Goal: Information Seeking & Learning: Learn about a topic

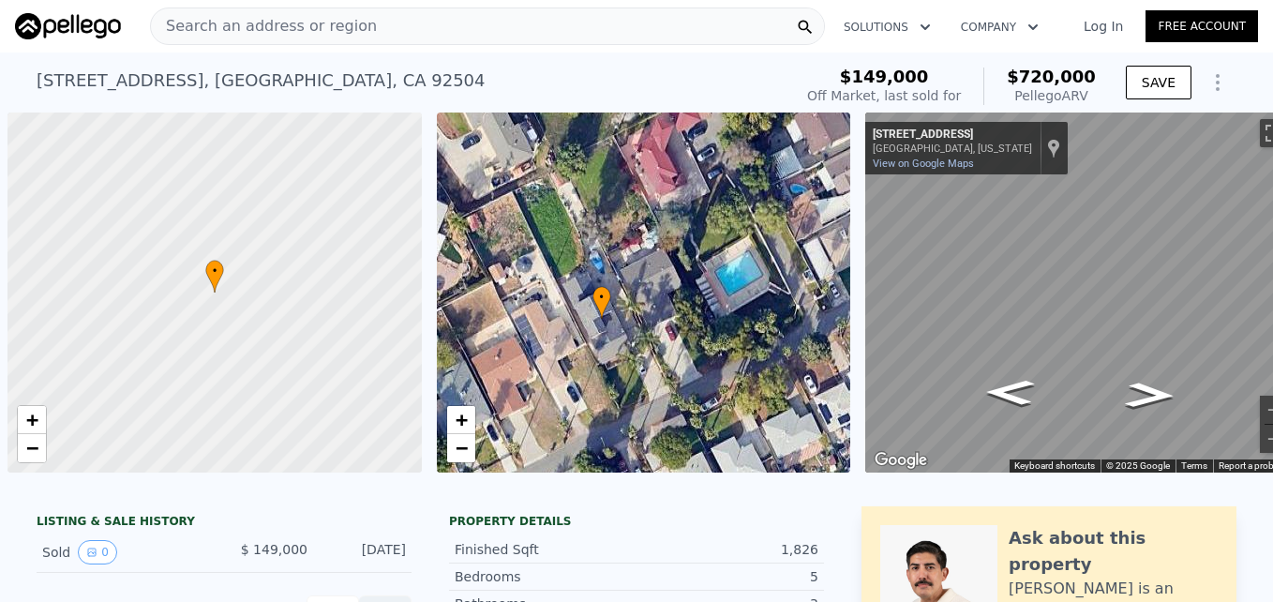
scroll to position [0, 476]
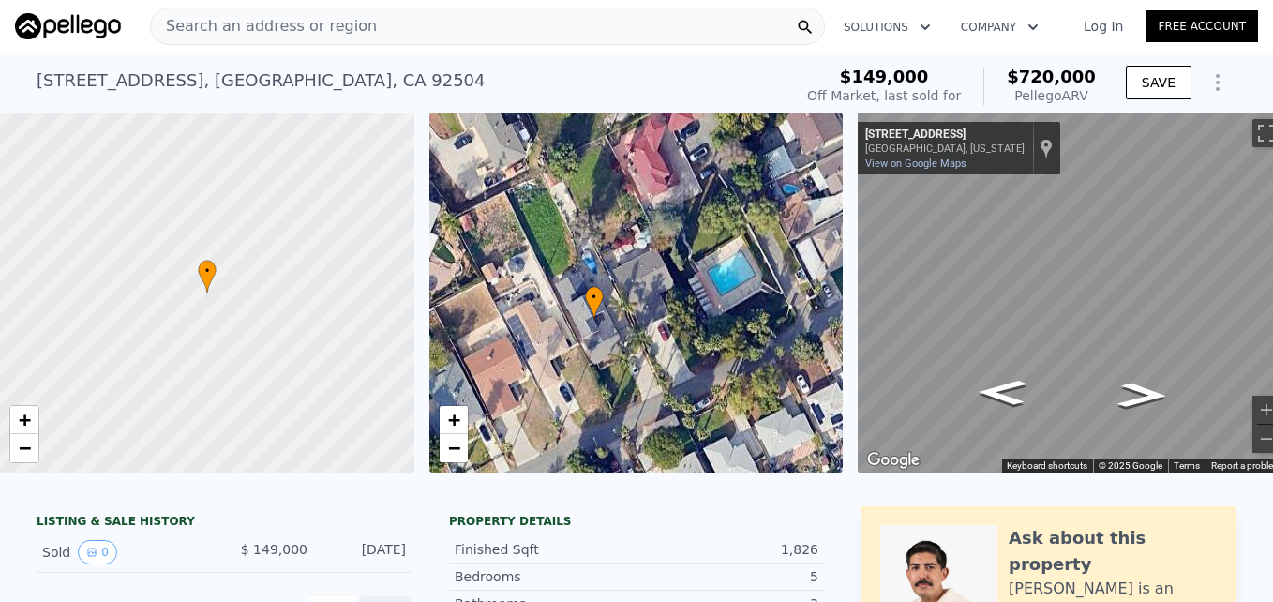
click at [202, 26] on span "Search an address or region" at bounding box center [264, 26] width 226 height 22
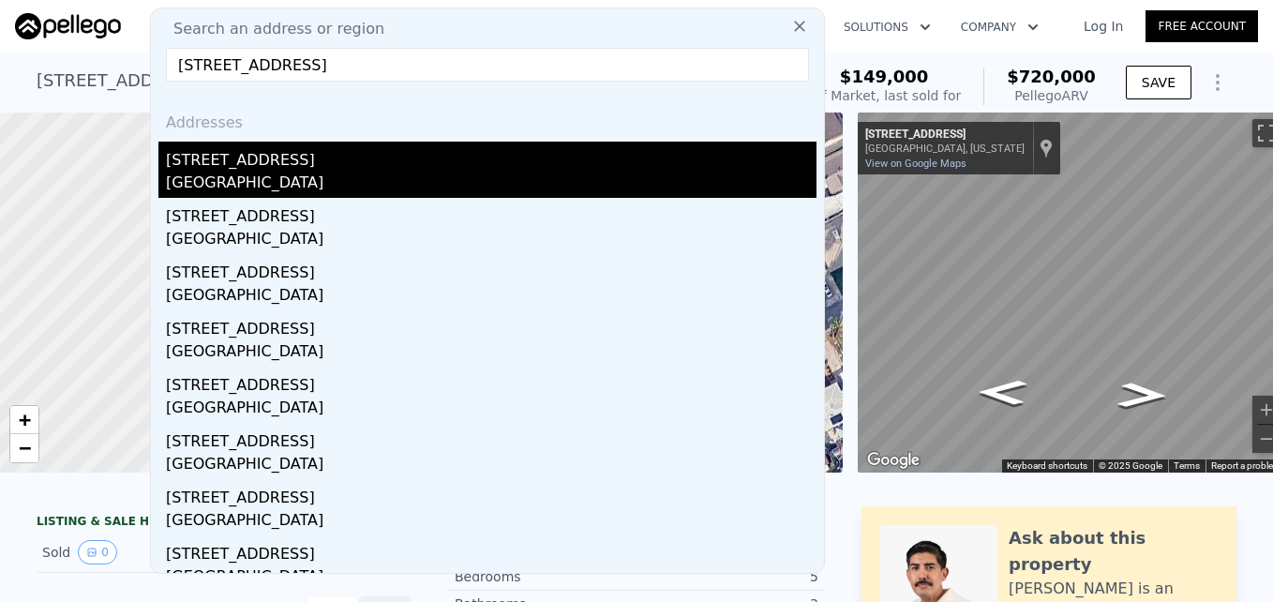
type input "[STREET_ADDRESS]"
click at [297, 180] on div "[GEOGRAPHIC_DATA]" at bounding box center [491, 185] width 650 height 26
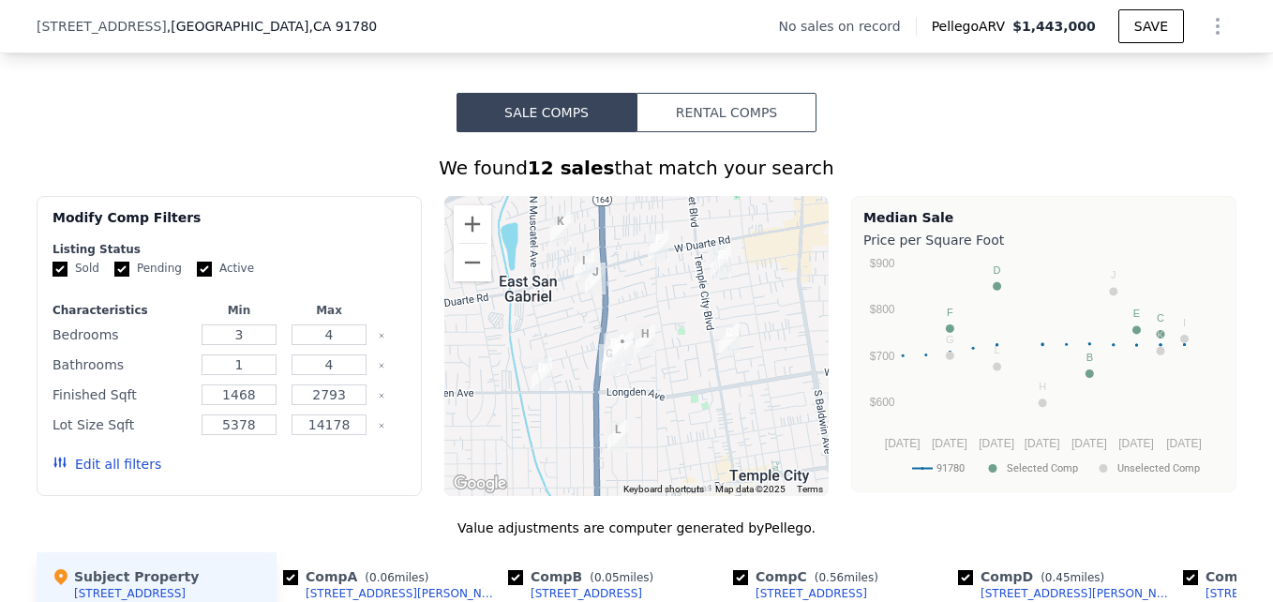
scroll to position [1309, 0]
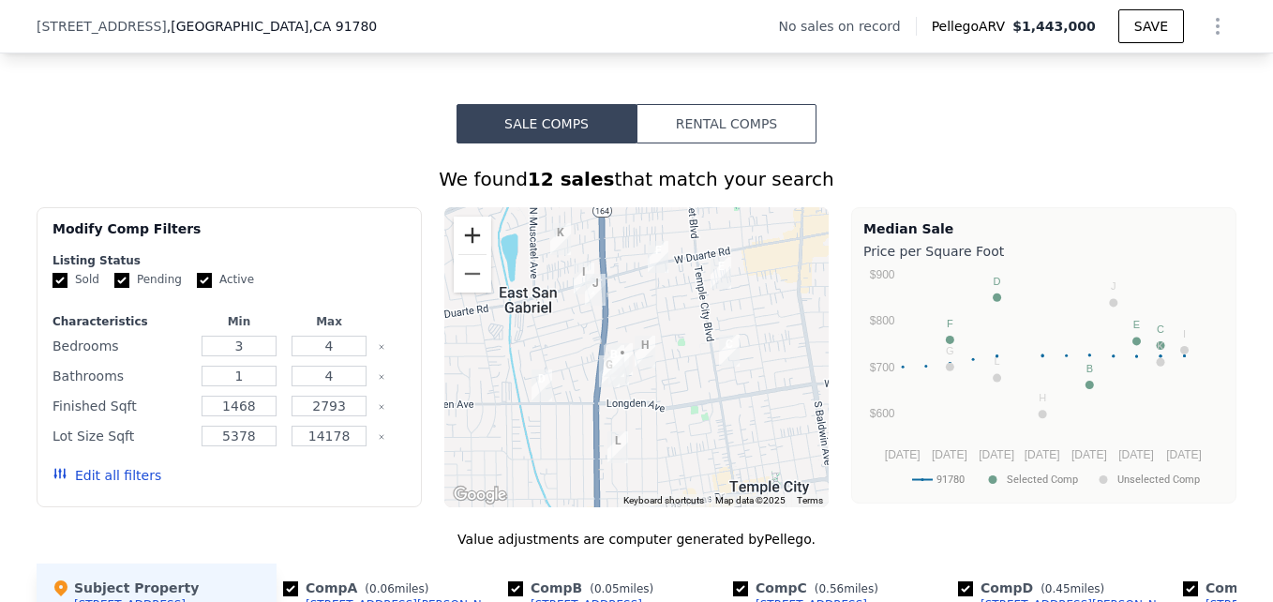
click at [467, 242] on button "Zoom in" at bounding box center [472, 235] width 37 height 37
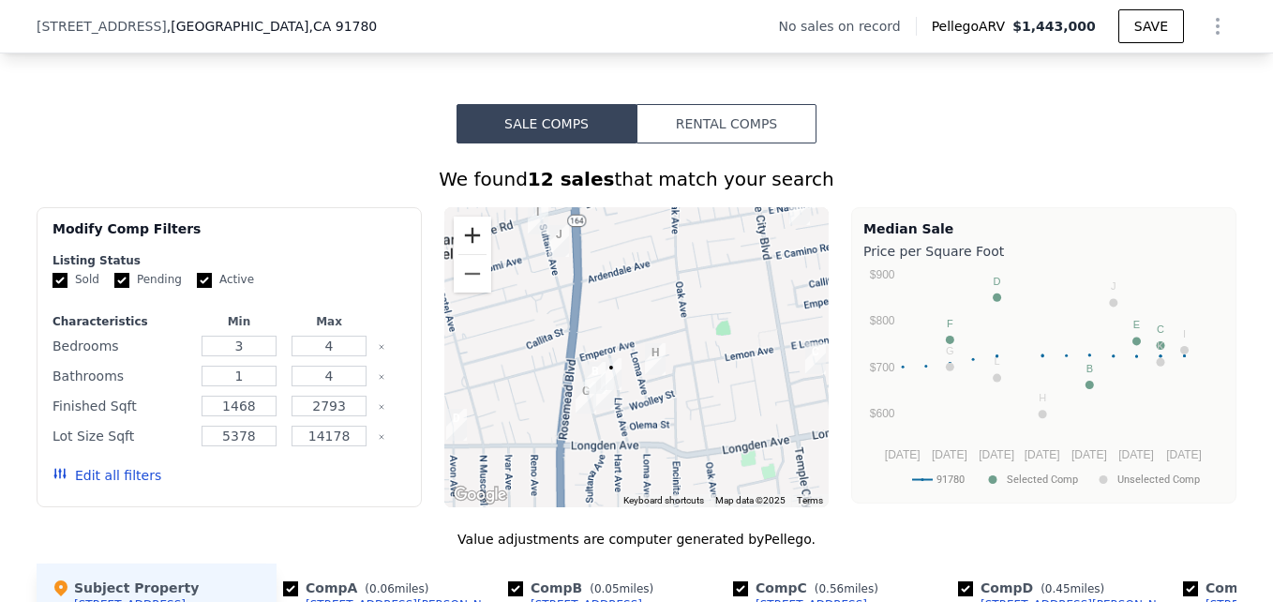
click at [467, 242] on button "Zoom in" at bounding box center [472, 235] width 37 height 37
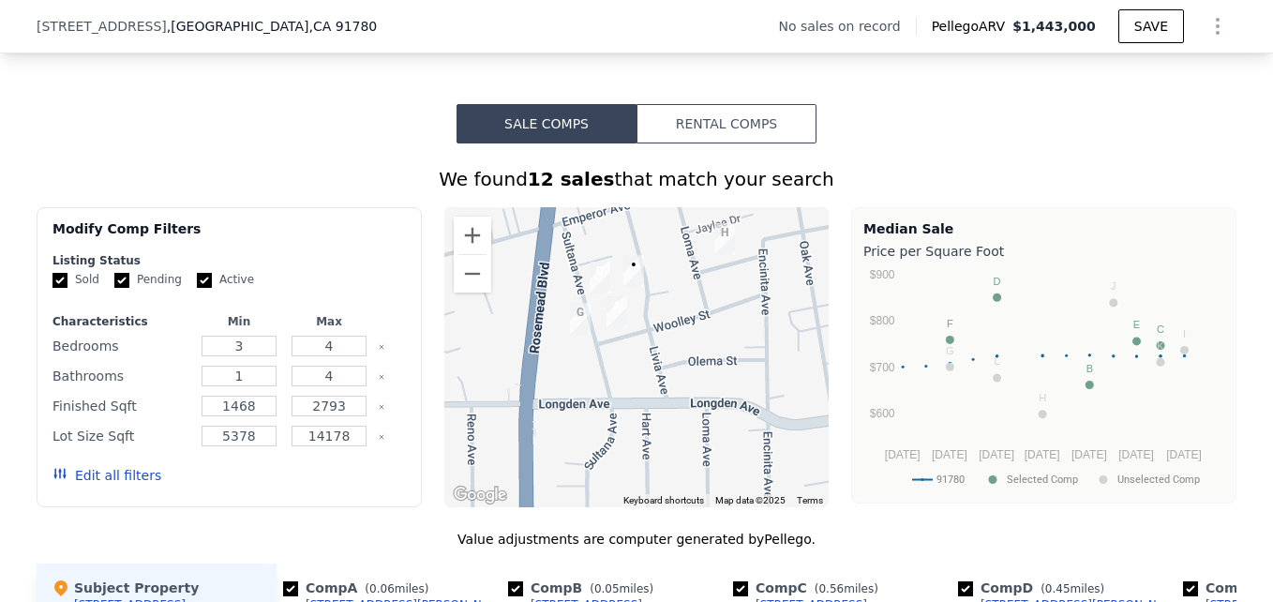
drag, startPoint x: 653, startPoint y: 367, endPoint x: 707, endPoint y: 215, distance: 161.9
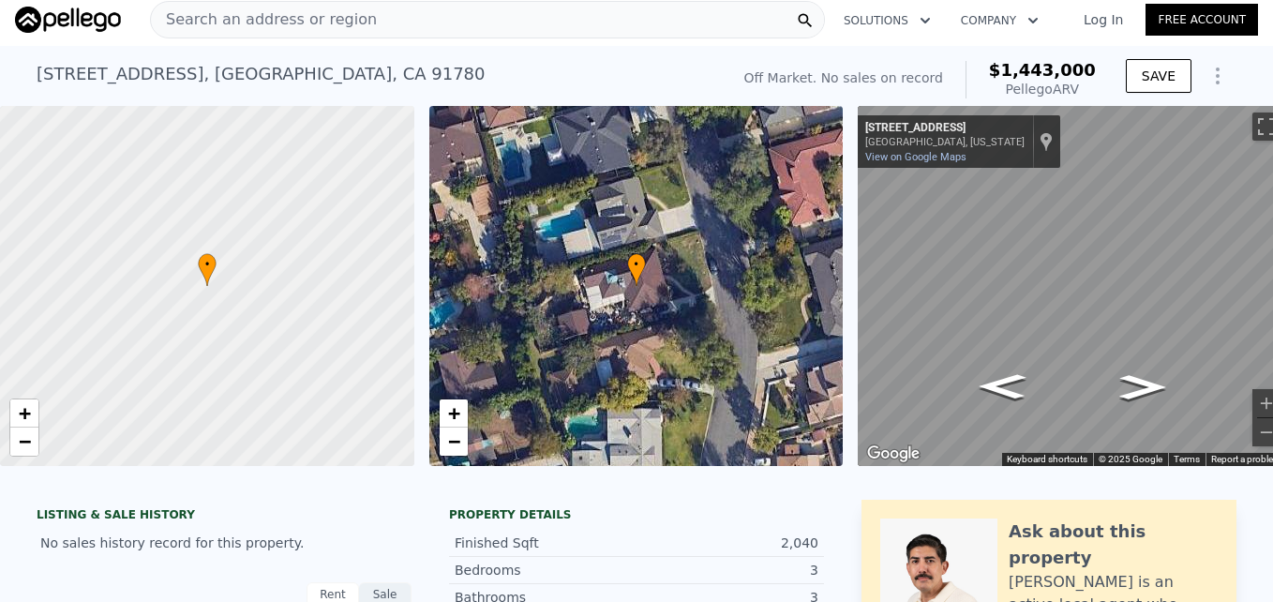
scroll to position [6, 0]
click at [457, 420] on span "+" at bounding box center [453, 413] width 12 height 23
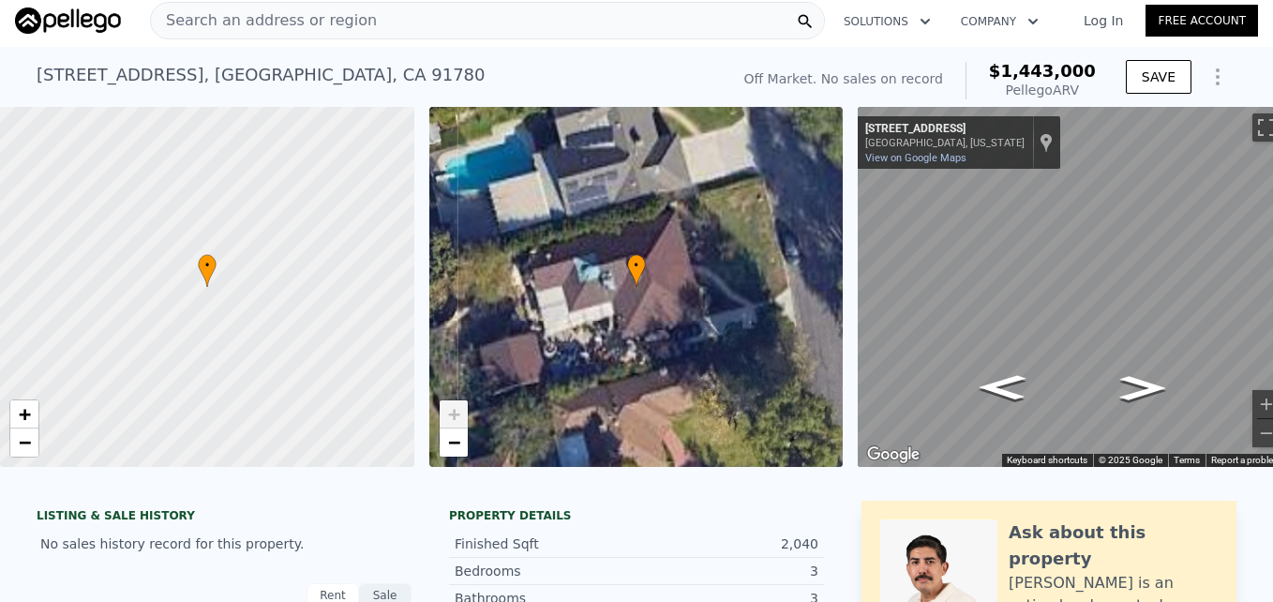
click at [457, 420] on span "+" at bounding box center [453, 413] width 12 height 23
click at [456, 456] on div "+ −" at bounding box center [454, 428] width 30 height 58
click at [456, 447] on span "−" at bounding box center [453, 441] width 12 height 23
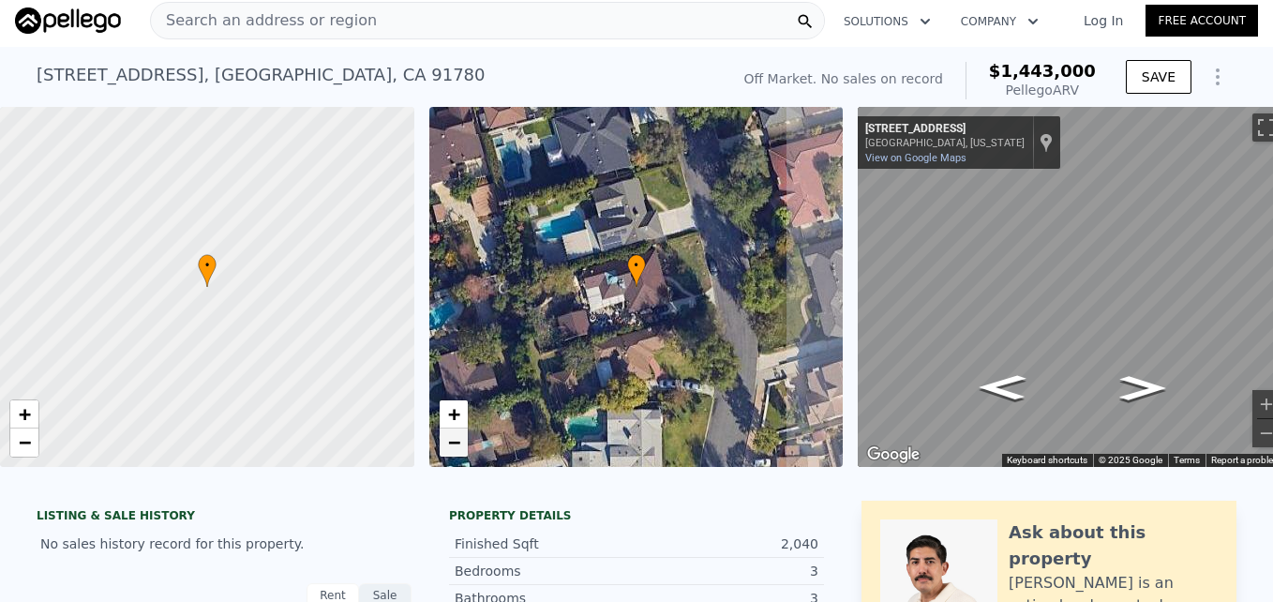
click at [456, 447] on span "−" at bounding box center [453, 441] width 12 height 23
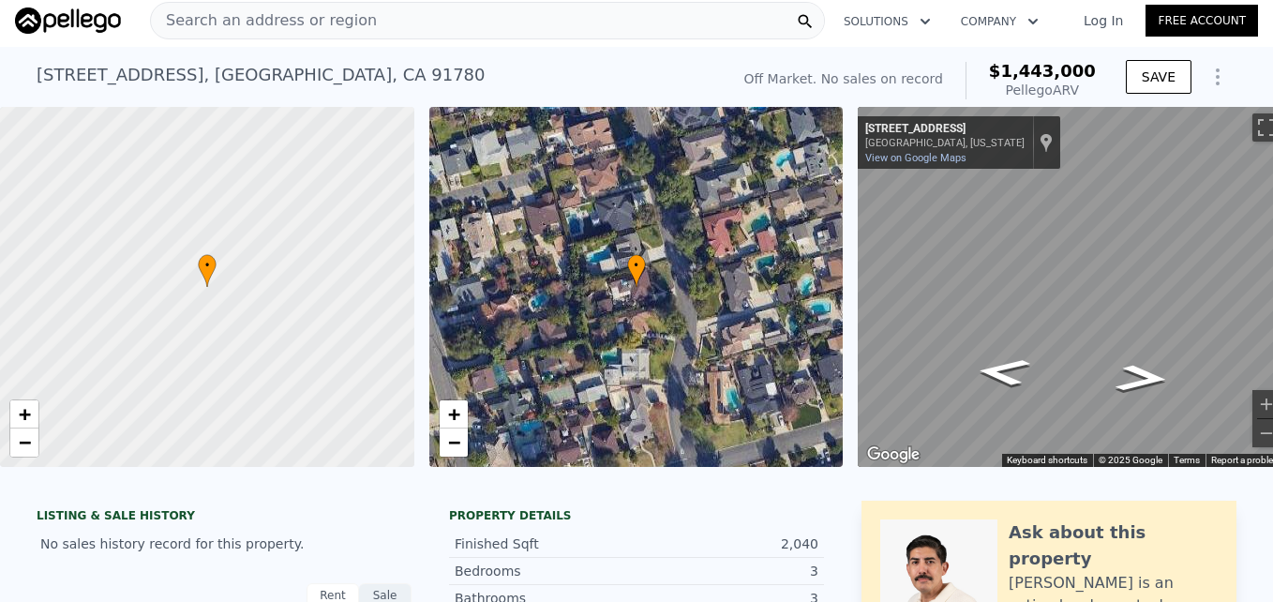
click at [845, 309] on div "• + − • + − ← Move left → Move right ↑ Move up ↓ Move down + Zoom in - Zoom out…" at bounding box center [636, 287] width 1273 height 360
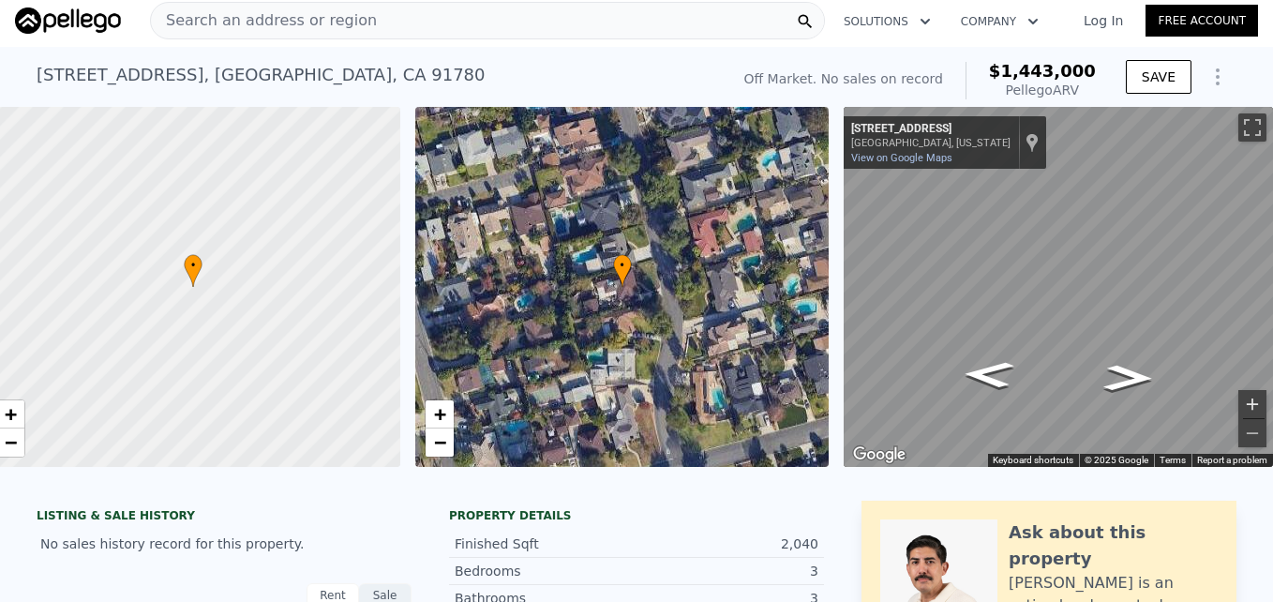
click at [1242, 408] on button "Zoom in" at bounding box center [1252, 404] width 28 height 28
click at [1241, 429] on button "Zoom out" at bounding box center [1252, 433] width 28 height 28
click at [1240, 429] on button "Zoom out" at bounding box center [1252, 433] width 28 height 28
click at [1239, 409] on button "Zoom in" at bounding box center [1252, 404] width 28 height 28
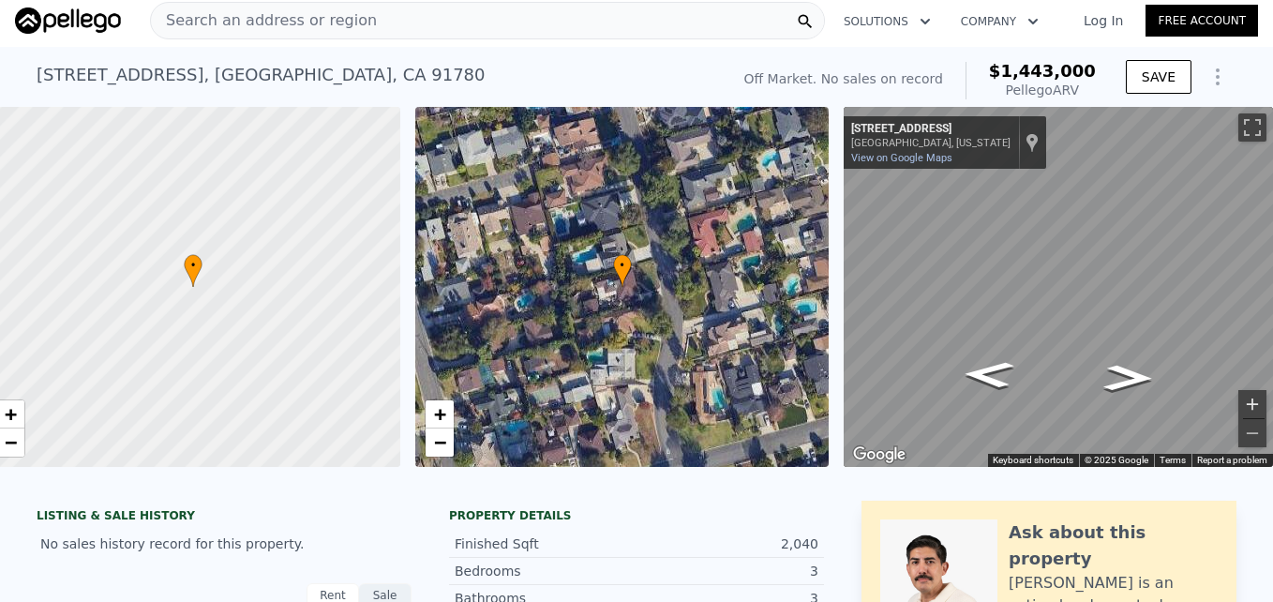
click at [1239, 409] on button "Zoom in" at bounding box center [1252, 404] width 28 height 28
click at [1240, 439] on button "Zoom out" at bounding box center [1252, 433] width 28 height 28
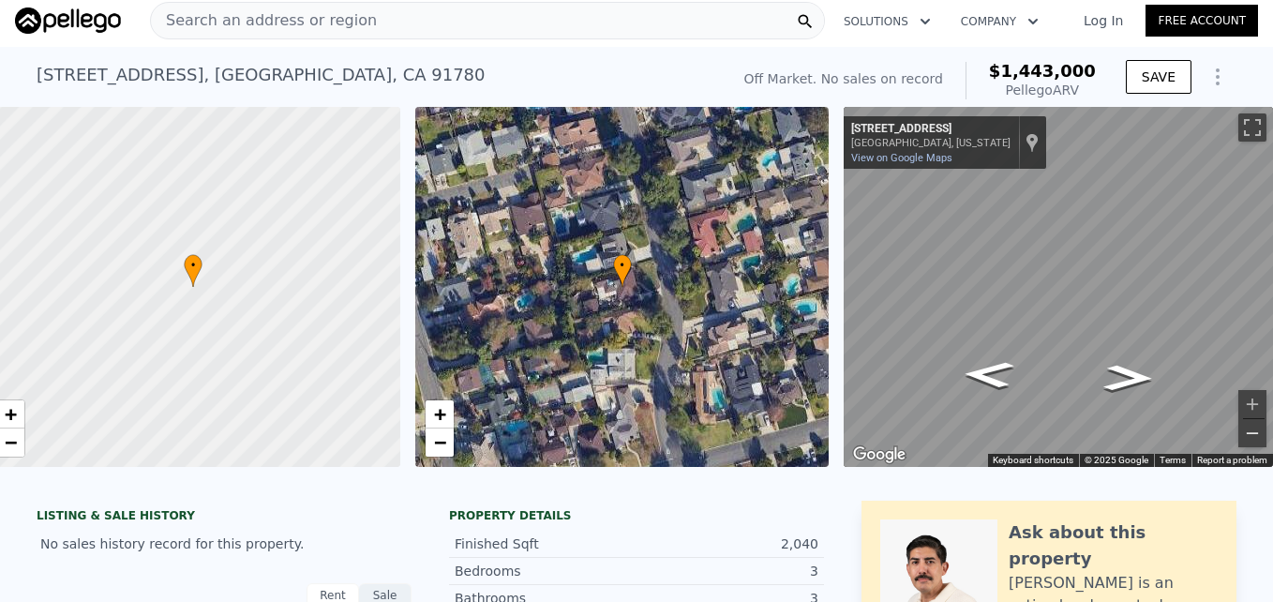
click at [1240, 439] on button "Zoom out" at bounding box center [1252, 433] width 28 height 28
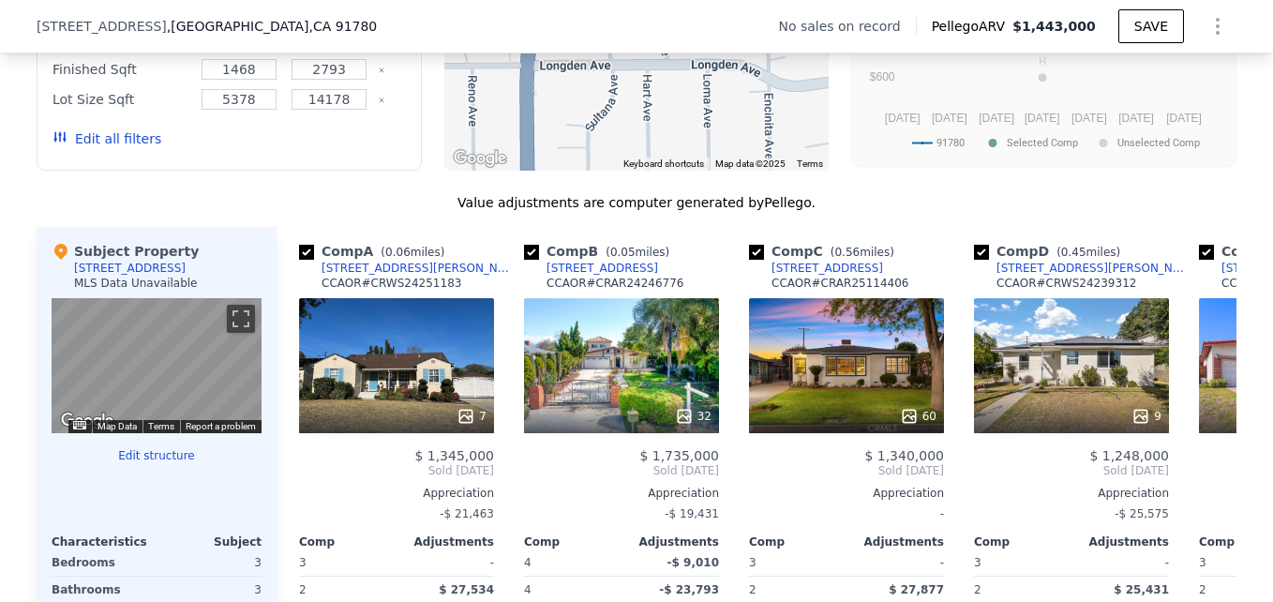
scroll to position [1638, 0]
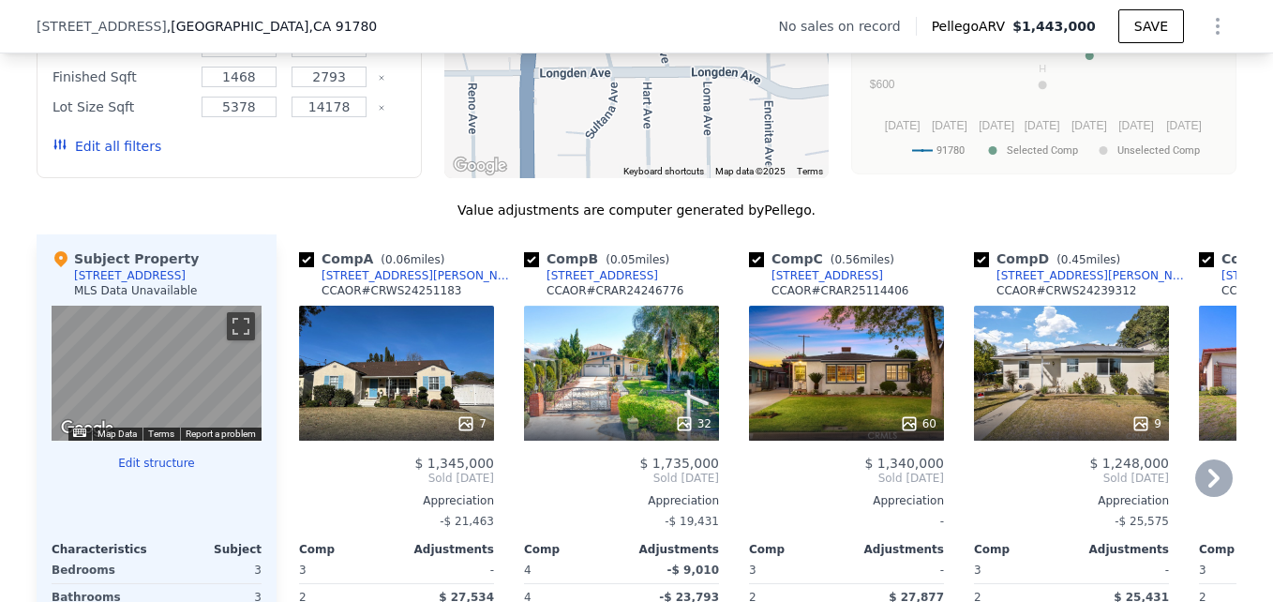
click at [349, 365] on div "7" at bounding box center [396, 373] width 195 height 135
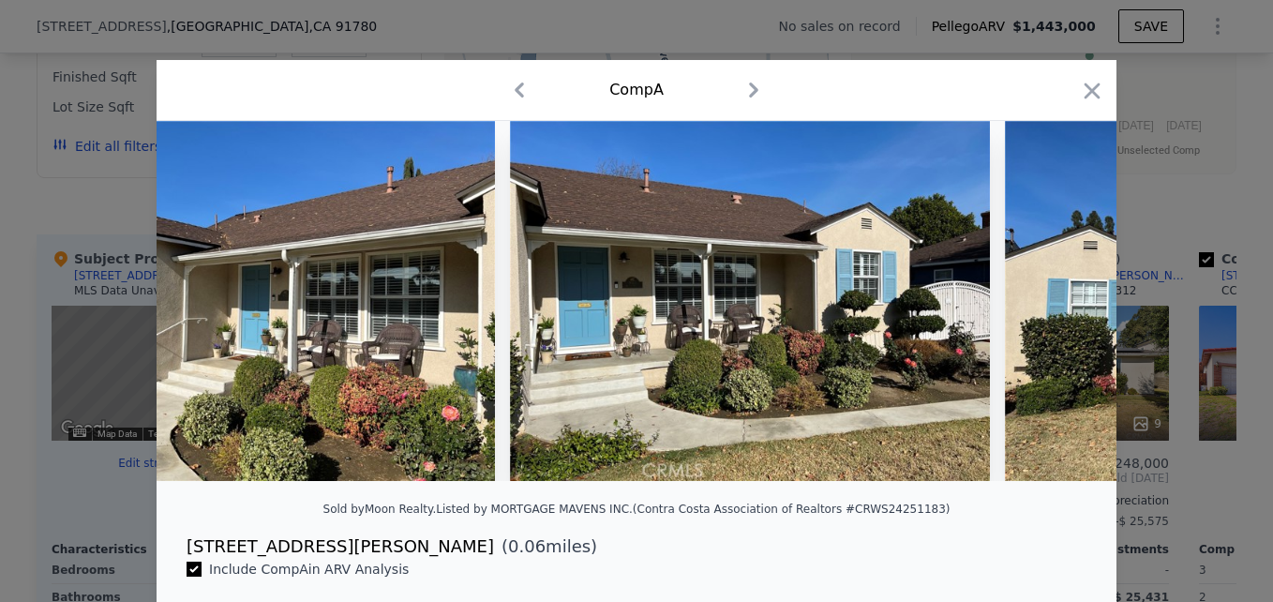
scroll to position [0, 248]
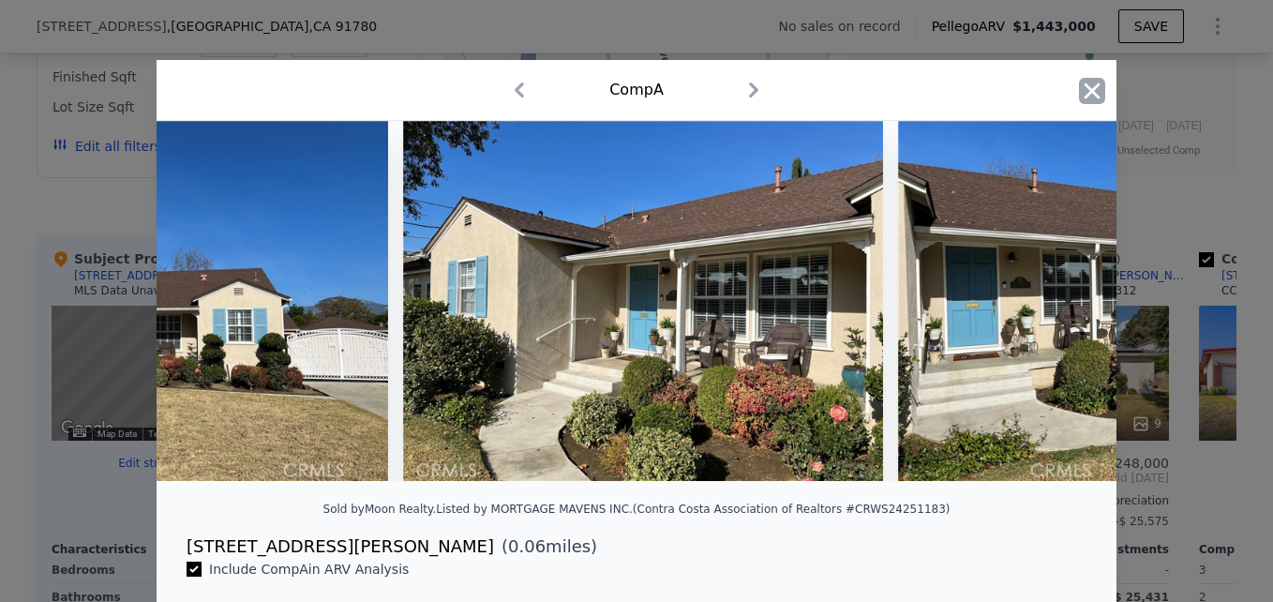
click at [1084, 83] on icon "button" at bounding box center [1092, 91] width 26 height 26
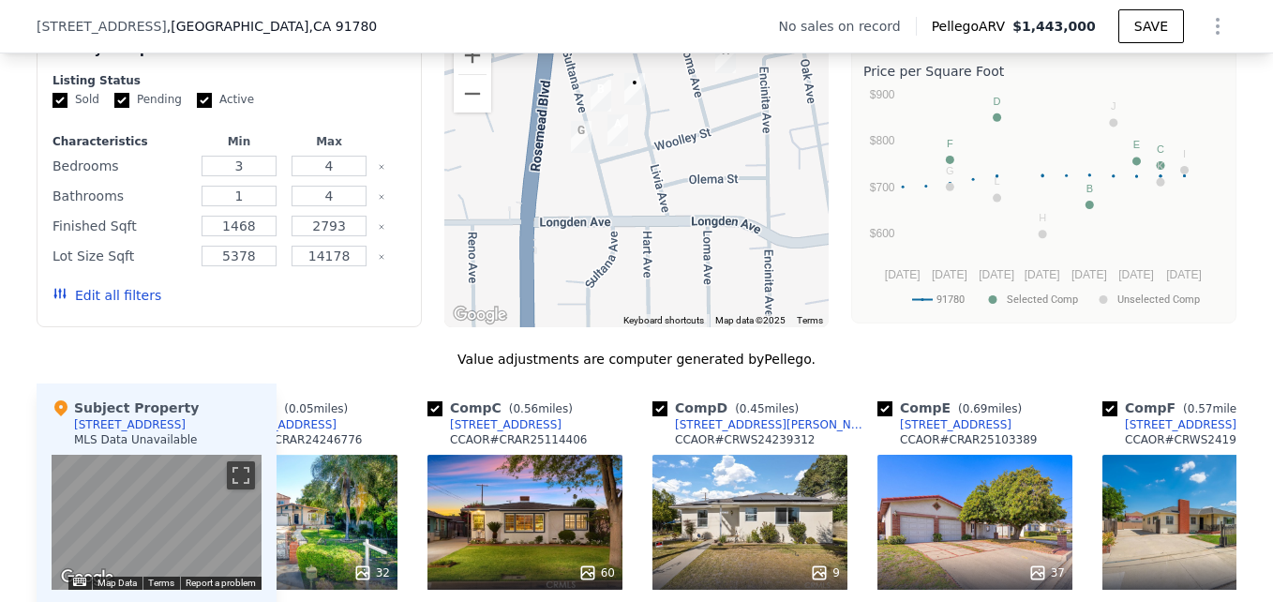
scroll to position [1739, 0]
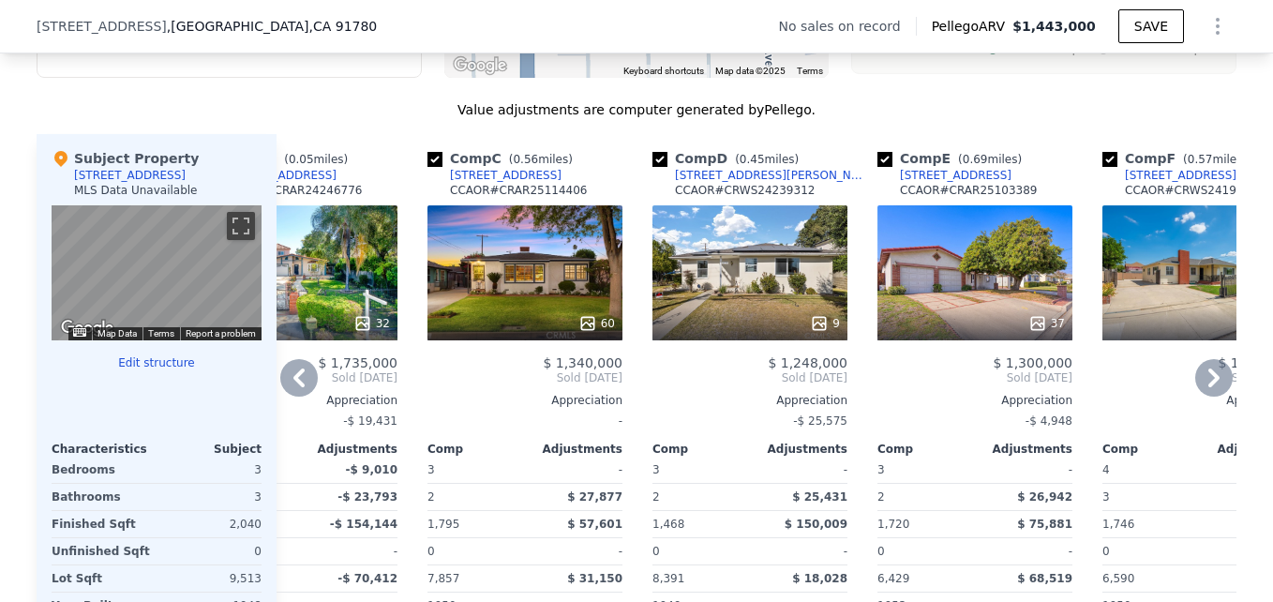
click at [525, 275] on div "60" at bounding box center [524, 272] width 195 height 135
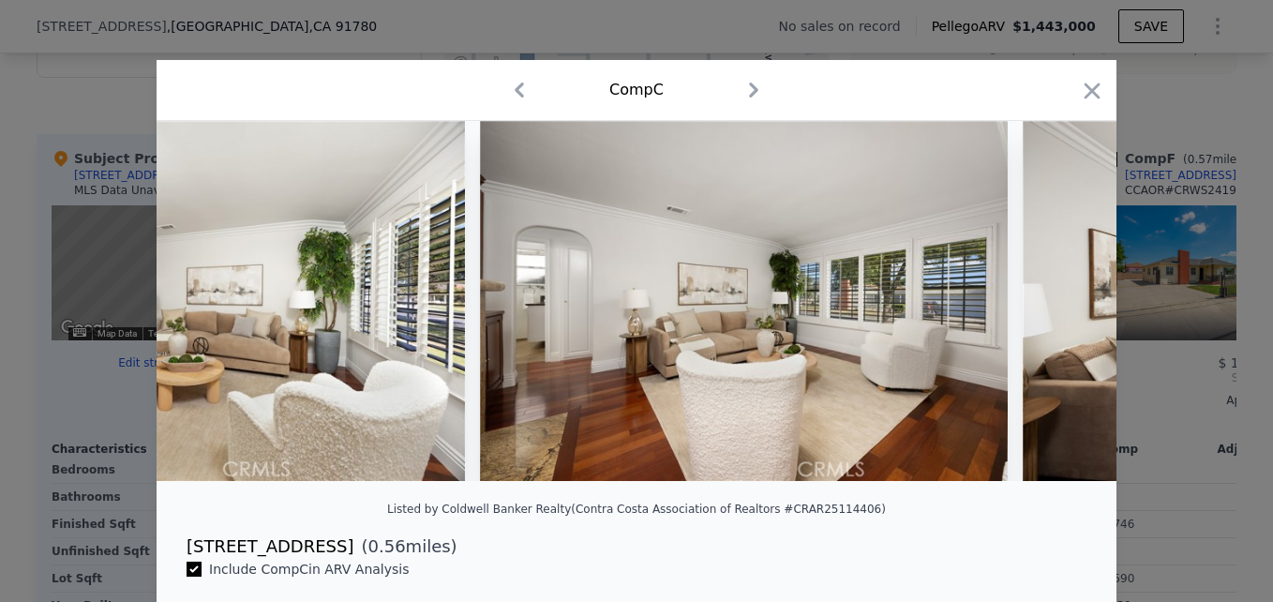
scroll to position [0, 9720]
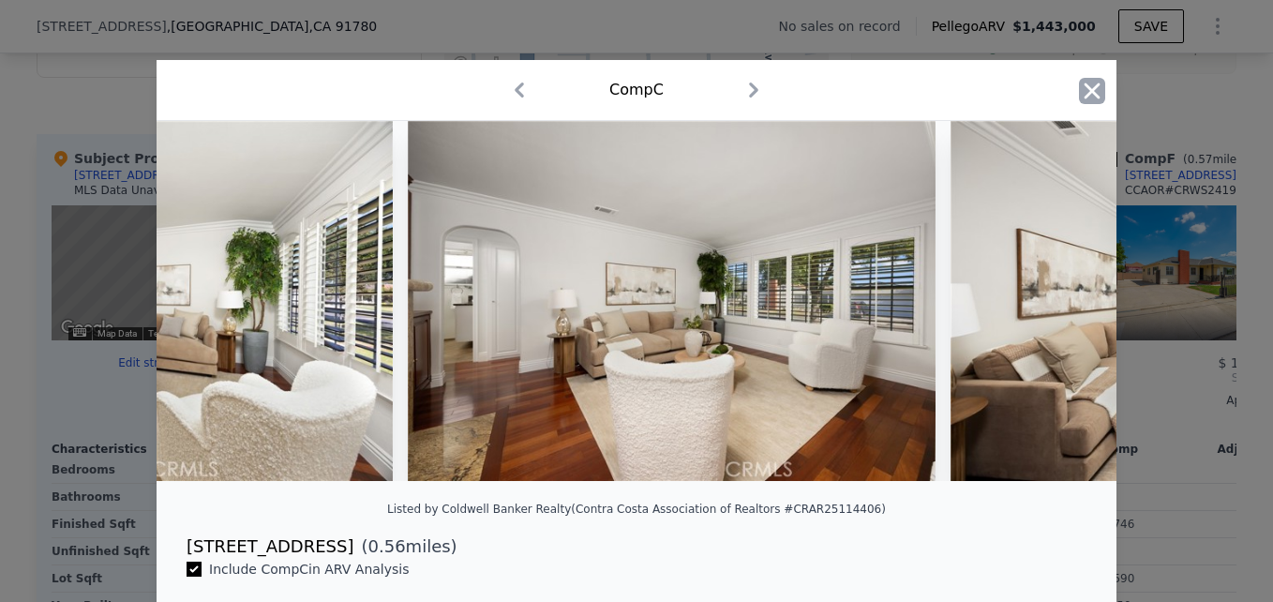
click at [1093, 87] on icon "button" at bounding box center [1092, 91] width 26 height 26
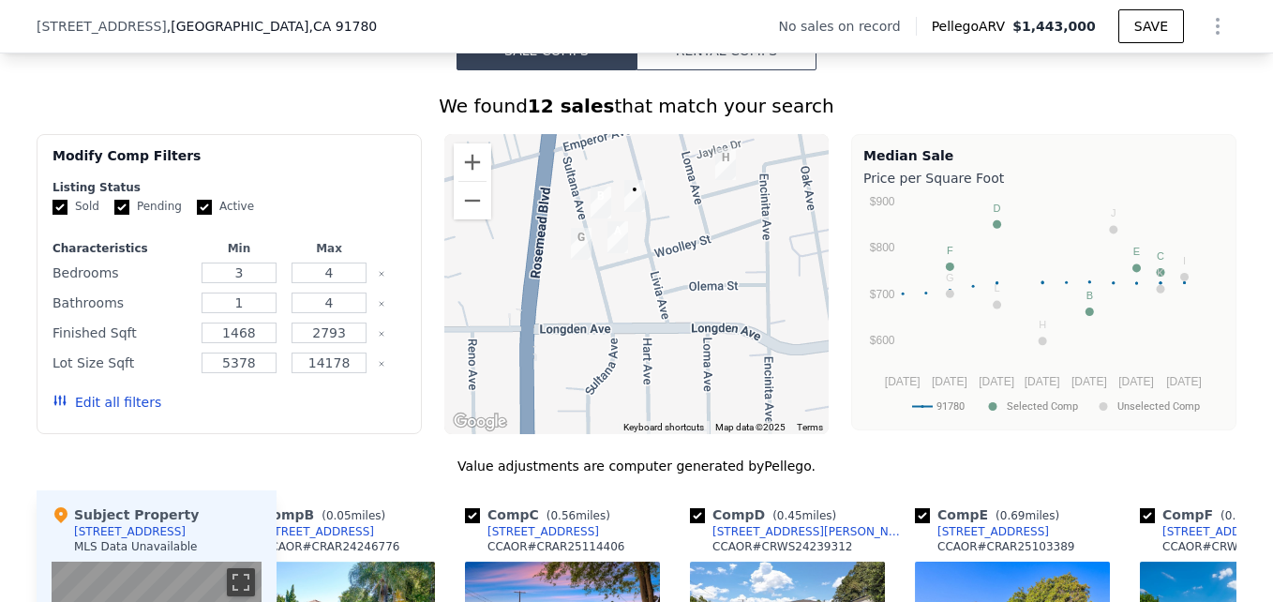
scroll to position [1382, 0]
click at [457, 234] on div at bounding box center [636, 285] width 385 height 300
click at [457, 219] on button "Zoom out" at bounding box center [472, 201] width 37 height 37
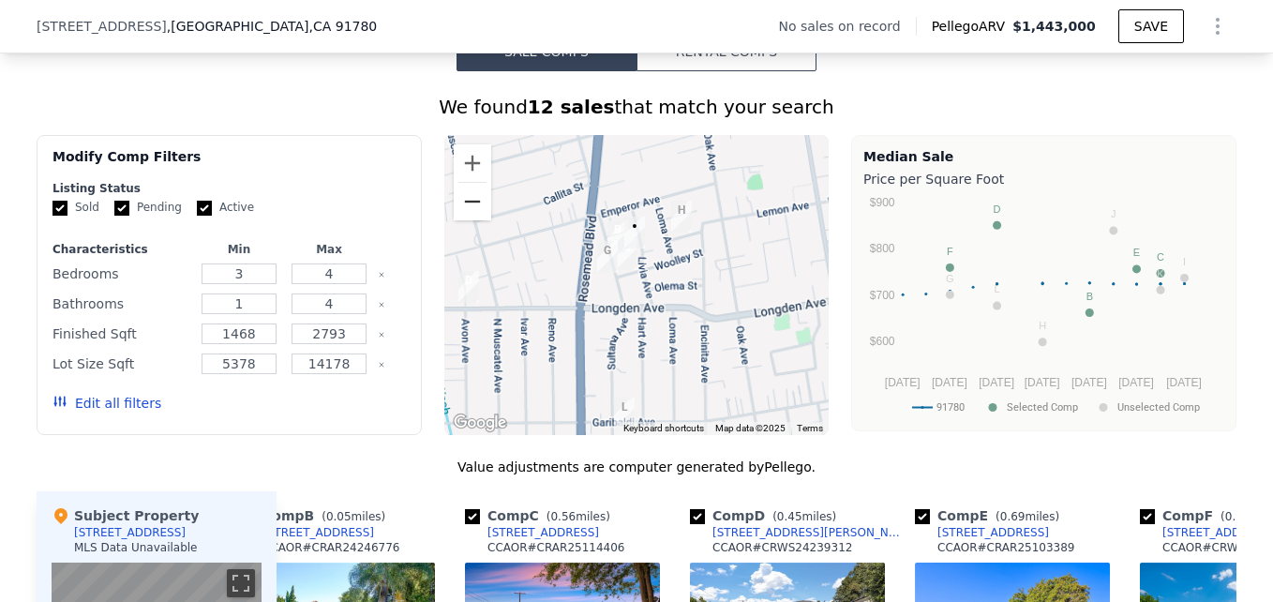
click at [457, 219] on button "Zoom out" at bounding box center [472, 201] width 37 height 37
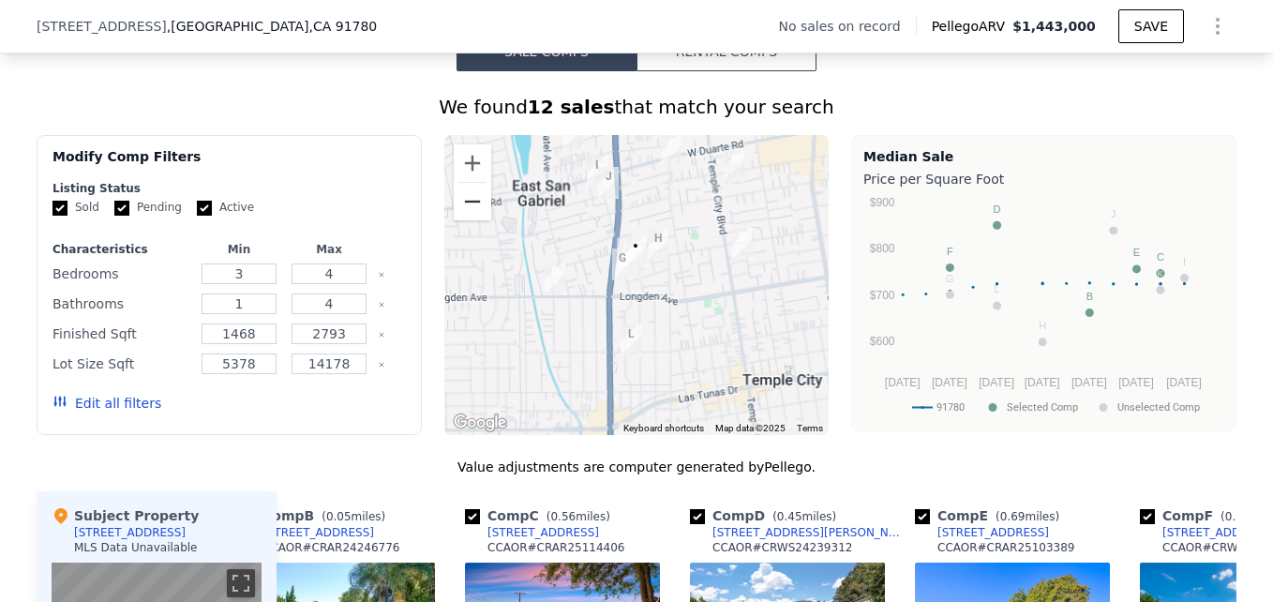
click at [457, 219] on button "Zoom out" at bounding box center [472, 201] width 37 height 37
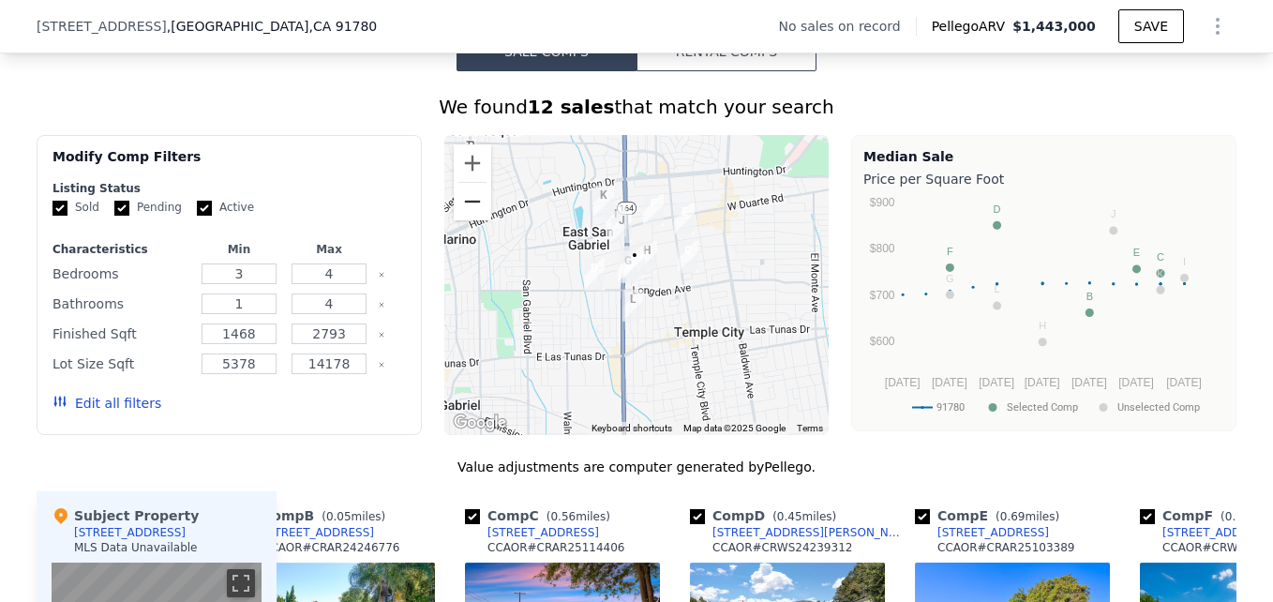
click at [457, 219] on button "Zoom out" at bounding box center [472, 201] width 37 height 37
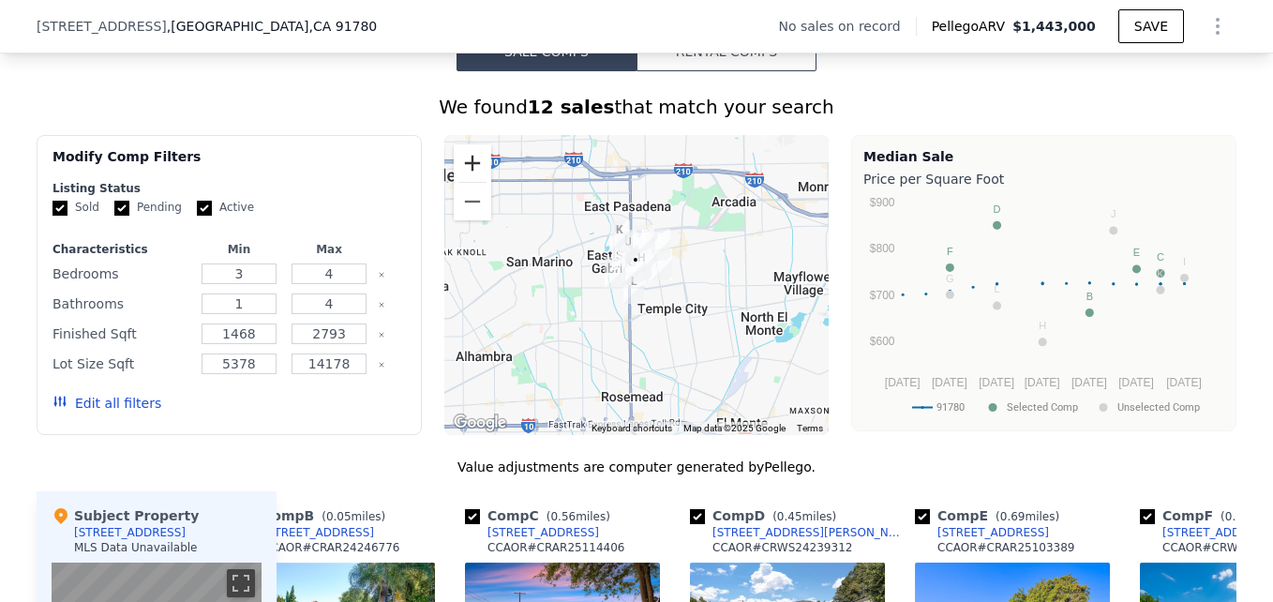
click at [463, 182] on button "Zoom in" at bounding box center [472, 162] width 37 height 37
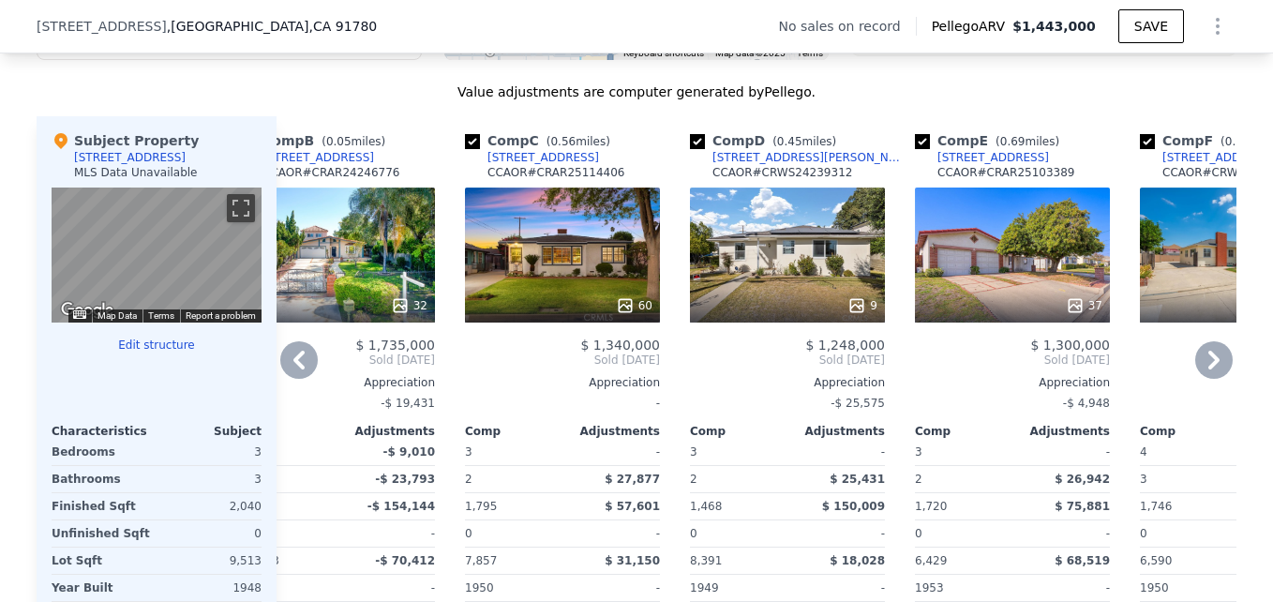
scroll to position [1757, 0]
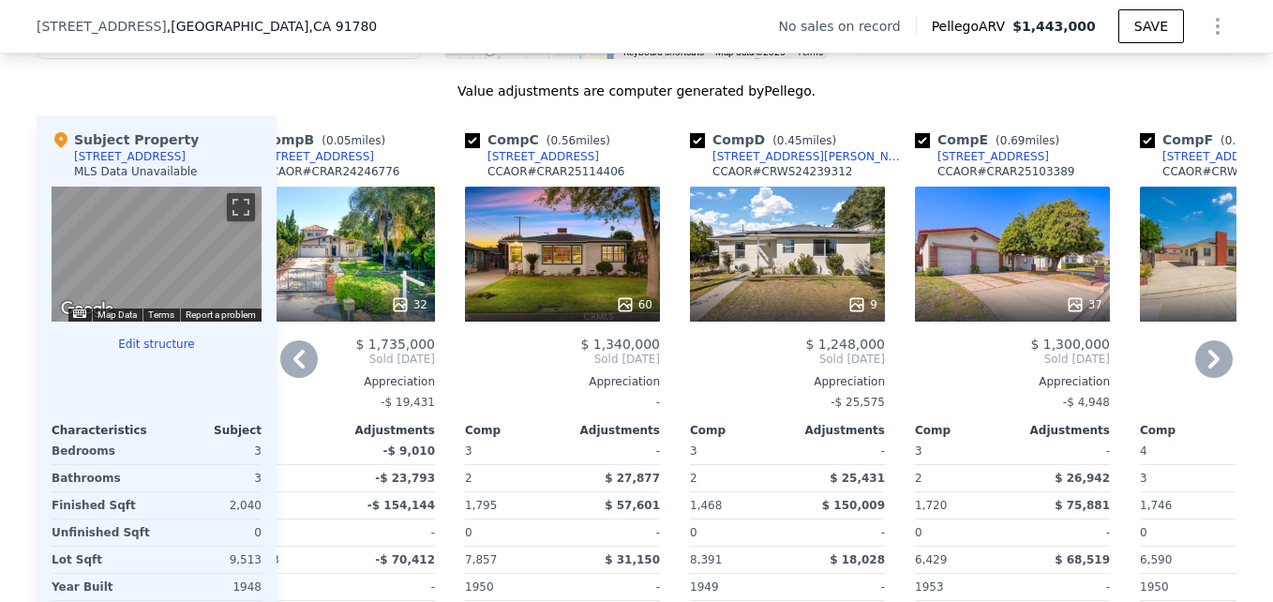
click at [568, 279] on div "60" at bounding box center [562, 254] width 195 height 135
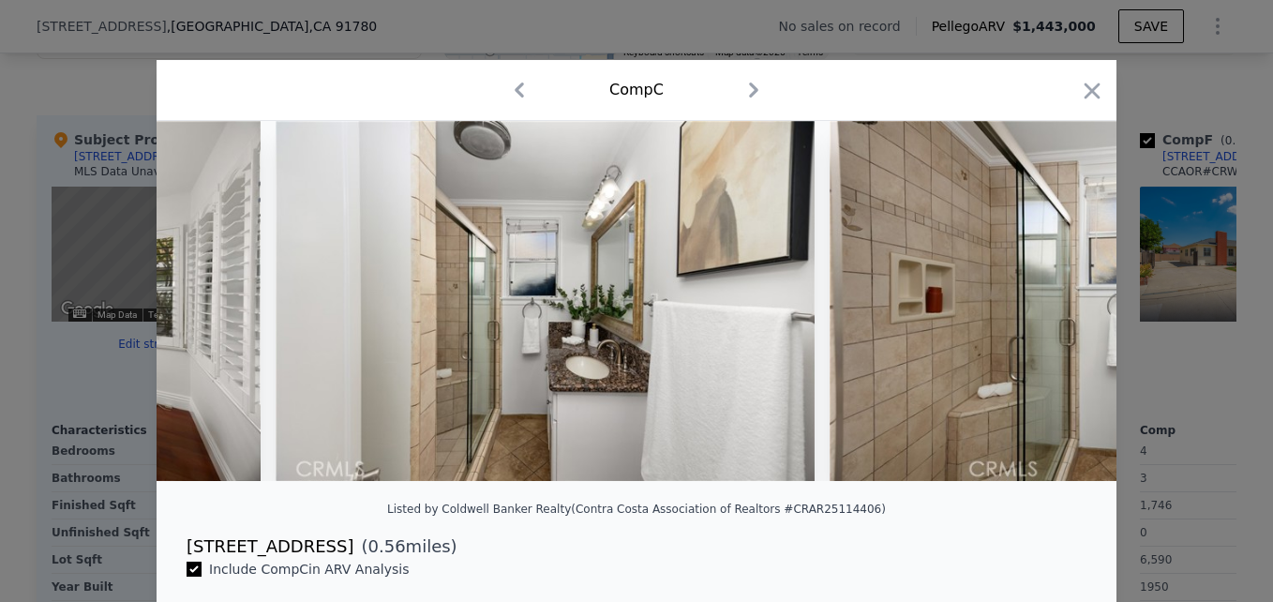
scroll to position [0, 20878]
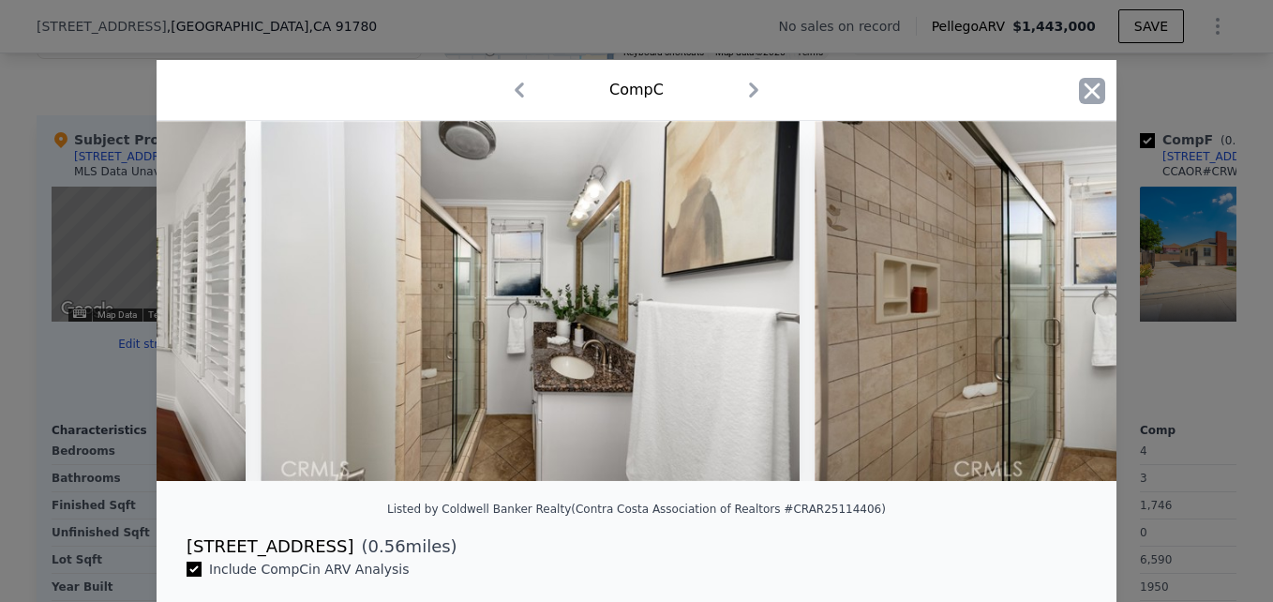
click at [1092, 97] on icon "button" at bounding box center [1092, 90] width 16 height 16
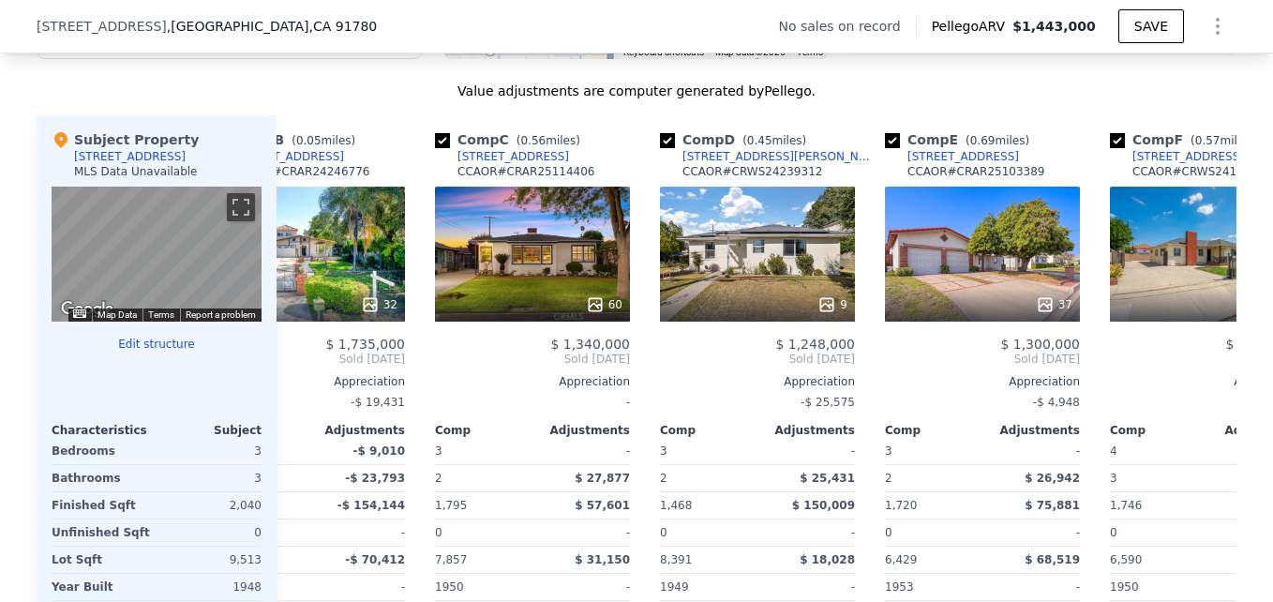
scroll to position [0, 315]
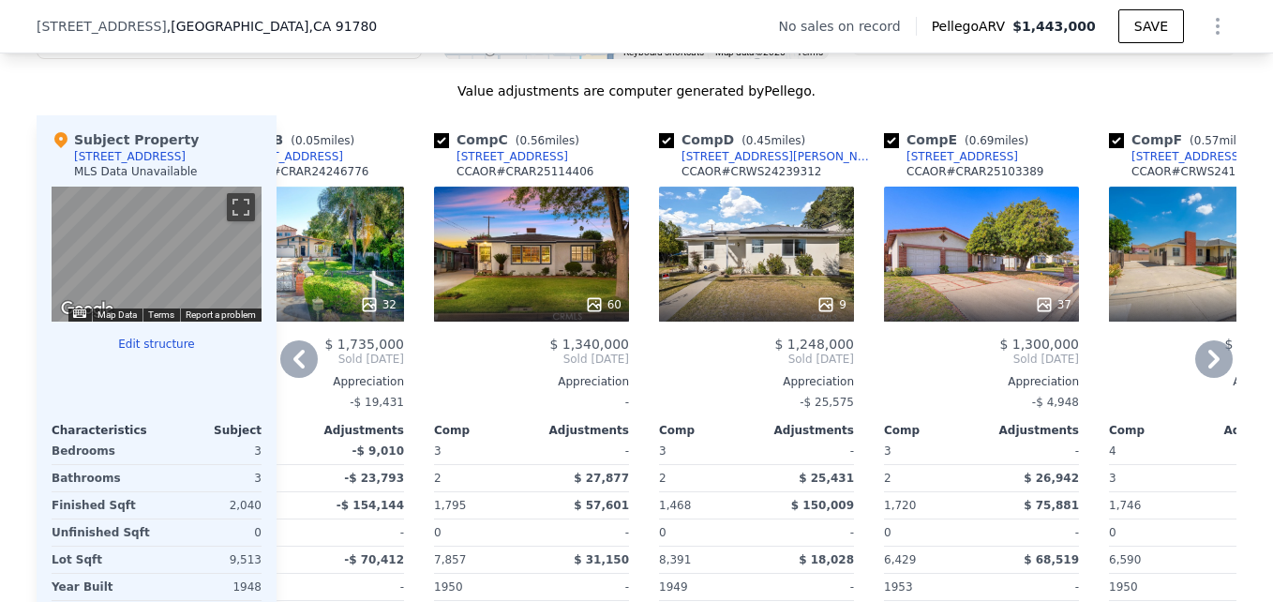
click at [576, 289] on div "60" at bounding box center [531, 254] width 195 height 135
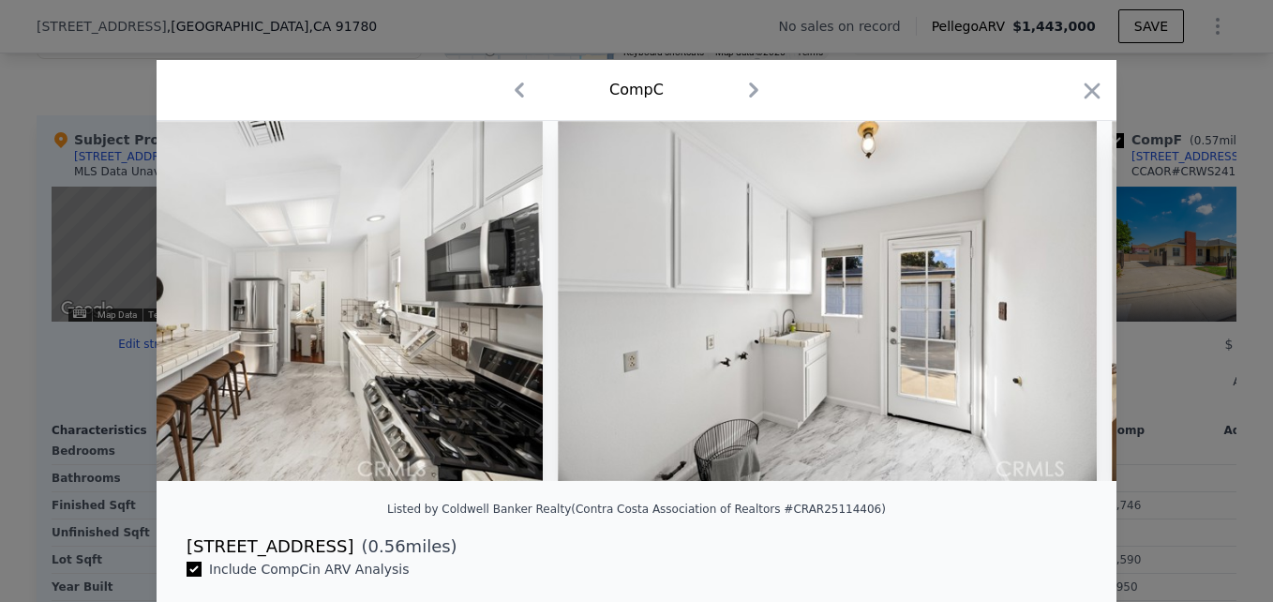
scroll to position [0, 16711]
click at [1090, 97] on icon "button" at bounding box center [1092, 90] width 16 height 16
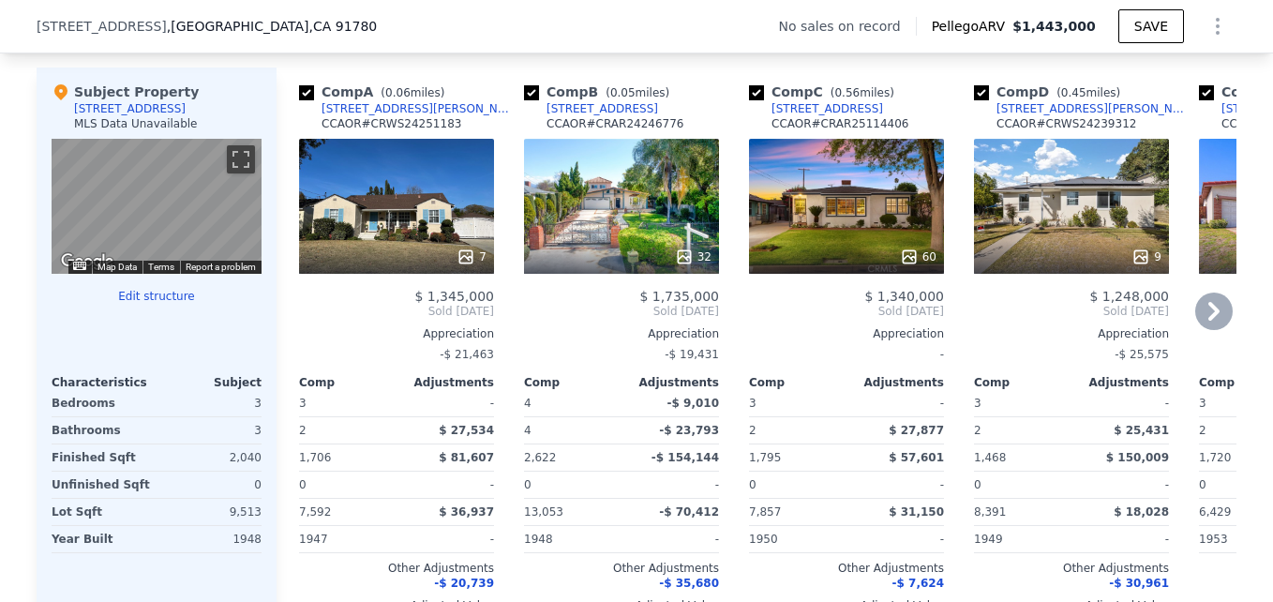
scroll to position [1806, 0]
